Goal: Information Seeking & Learning: Learn about a topic

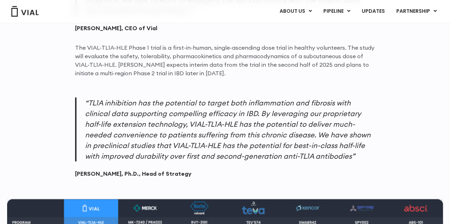
scroll to position [478, 0]
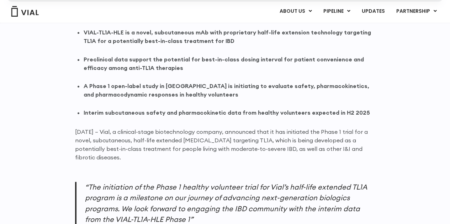
scroll to position [626, 0]
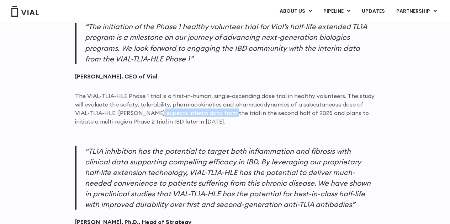
drag, startPoint x: 137, startPoint y: 112, endPoint x: 203, endPoint y: 114, distance: 66.9
click at [204, 115] on p "The VIAL-TL1A-HLE Phase 1 trial is a first-in-human, single-ascending dose tria…" at bounding box center [225, 108] width 300 height 34
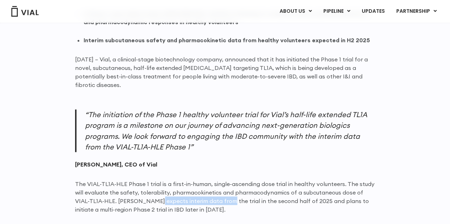
scroll to position [558, 0]
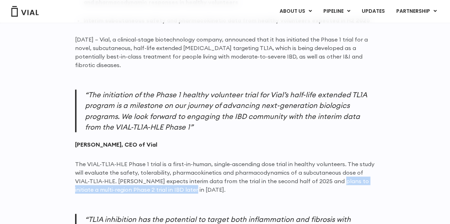
drag, startPoint x: 312, startPoint y: 180, endPoint x: 315, endPoint y: 185, distance: 6.7
click at [315, 185] on p "The VIAL-TL1A-HLE Phase 1 trial is a first-in-human, single-ascending dose tria…" at bounding box center [225, 177] width 300 height 34
copy p "initiate a multi-region Phase 2 trial in IBD later in [DATE]."
drag, startPoint x: 289, startPoint y: 181, endPoint x: 292, endPoint y: 186, distance: 5.1
click at [292, 186] on p "The VIAL-TL1A-HLE Phase 1 trial is a first-in-human, single-ascending dose tria…" at bounding box center [225, 177] width 300 height 34
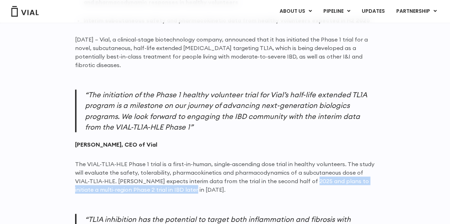
copy p "plans to initiate a multi-region Phase 2 trial in IBD later in [DATE]."
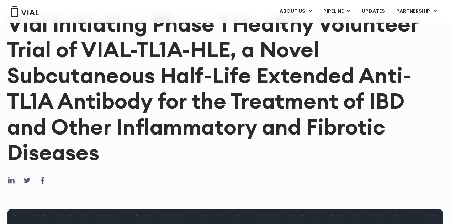
scroll to position [0, 0]
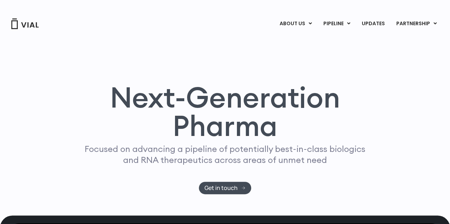
click at [345, 23] on link "PIPELINE" at bounding box center [337, 24] width 38 height 12
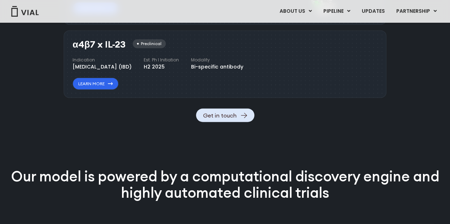
scroll to position [829, 0]
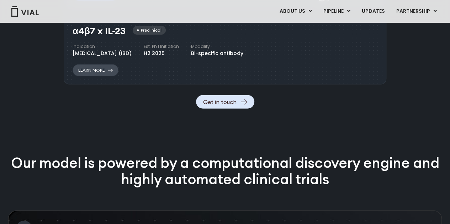
click at [107, 76] on link "Learn More" at bounding box center [96, 70] width 46 height 12
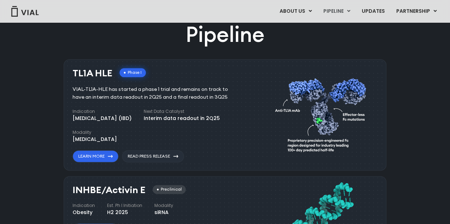
scroll to position [406, 0]
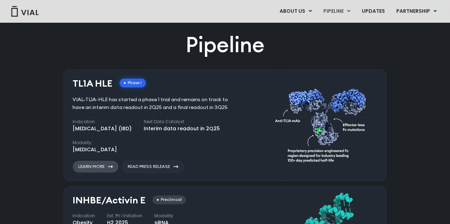
click at [107, 166] on link "Learn More" at bounding box center [96, 167] width 46 height 12
